Goal: Find specific page/section: Find specific page/section

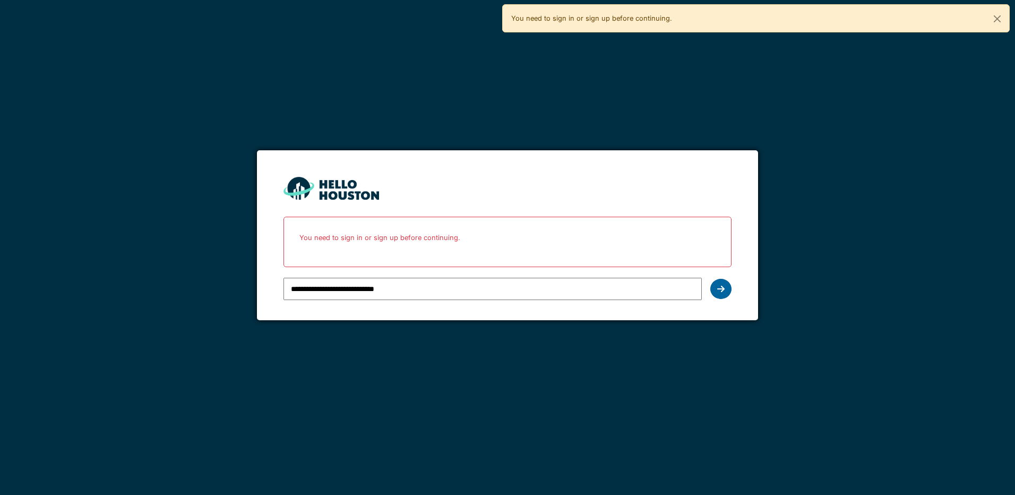
click at [717, 285] on icon at bounding box center [720, 289] width 7 height 8
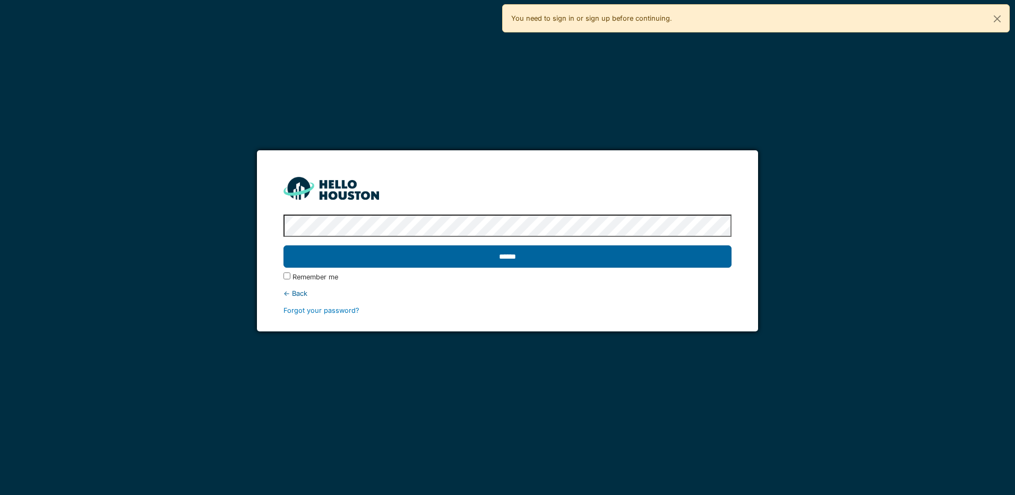
click at [495, 263] on input "******" at bounding box center [508, 256] width 448 height 22
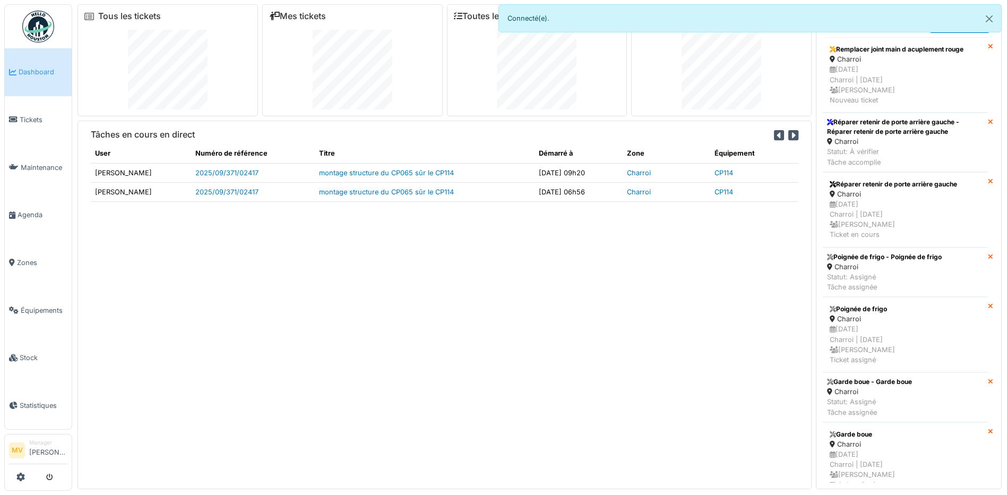
click at [726, 328] on div "Tâches en cours en direct User Numéro de référence Titre Démarré à Zone Équipem…" at bounding box center [445, 305] width 734 height 368
click at [684, 327] on div "Tâches en cours en direct User Numéro de référence Titre Démarré à Zone Équipem…" at bounding box center [445, 305] width 734 height 368
click at [457, 315] on div "Tâches en cours en direct User Numéro de référence Titre Démarré à Zone Équipem…" at bounding box center [445, 305] width 734 height 368
click at [510, 321] on div "Tâches en cours en direct User Numéro de référence Titre Démarré à Zone Équipem…" at bounding box center [445, 305] width 734 height 368
click at [50, 304] on link "Équipements" at bounding box center [38, 310] width 67 height 48
